Goal: Check status: Check status

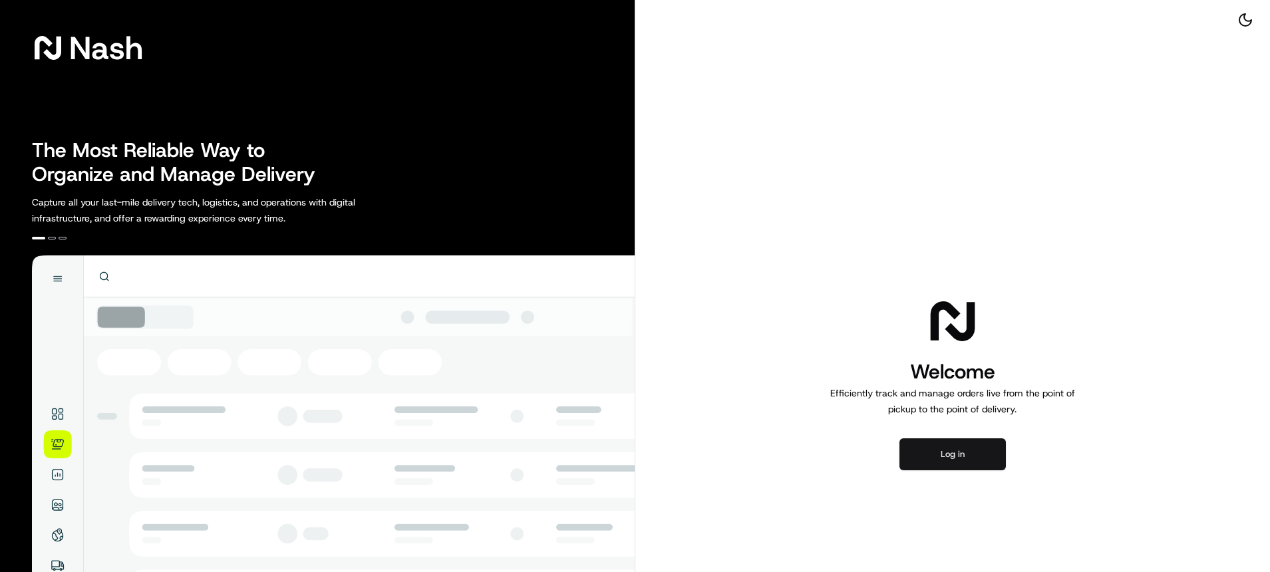
click at [946, 457] on button "Log in" at bounding box center [952, 454] width 106 height 32
